Goal: Find contact information

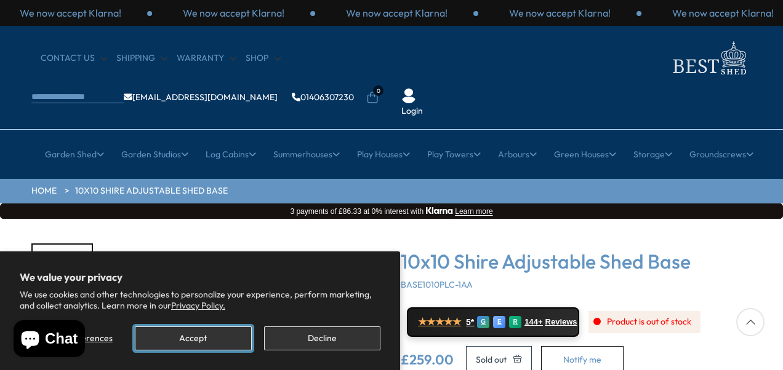
click at [194, 345] on button "Accept" at bounding box center [193, 339] width 116 height 24
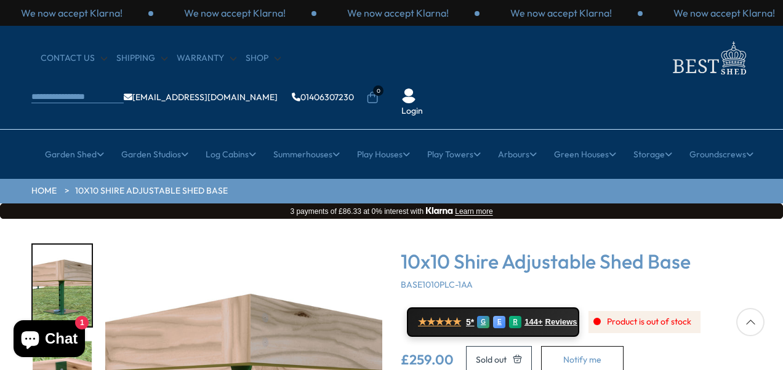
click at [752, 325] on div at bounding box center [750, 322] width 28 height 28
click at [752, 322] on div at bounding box center [750, 322] width 28 height 28
click at [751, 320] on div at bounding box center [750, 322] width 28 height 28
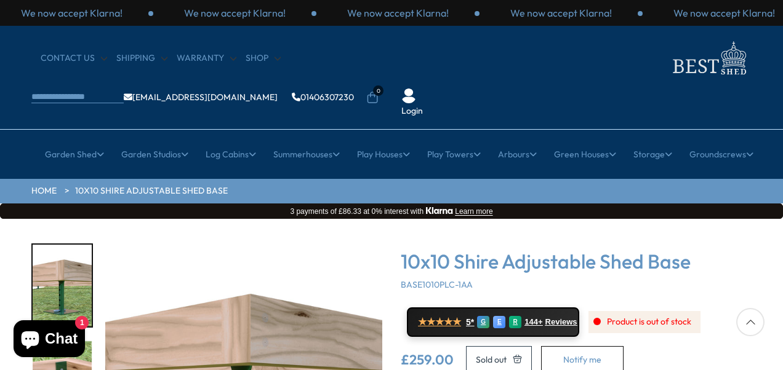
click at [748, 319] on div at bounding box center [750, 322] width 28 height 28
click at [744, 338] on div "10x10 Shire Adjustable Shed Base BASE1010PLC-1AA ★★★★★ 5* G E R 144+ Reviews Pr…" at bounding box center [576, 354] width 351 height 221
click at [277, 93] on link "[EMAIL_ADDRESS][DOMAIN_NAME]" at bounding box center [201, 97] width 154 height 9
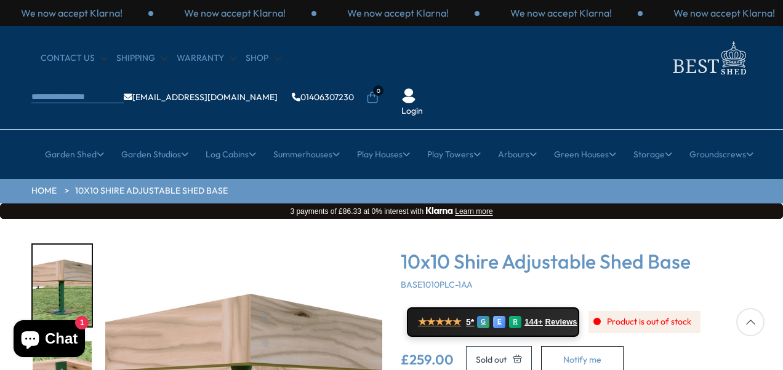
click at [277, 93] on link "[EMAIL_ADDRESS][DOMAIN_NAME]" at bounding box center [201, 97] width 154 height 9
